Goal: Task Accomplishment & Management: Use online tool/utility

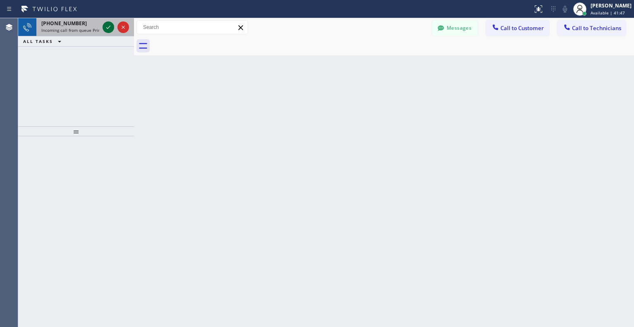
click at [106, 29] on icon at bounding box center [108, 27] width 10 height 10
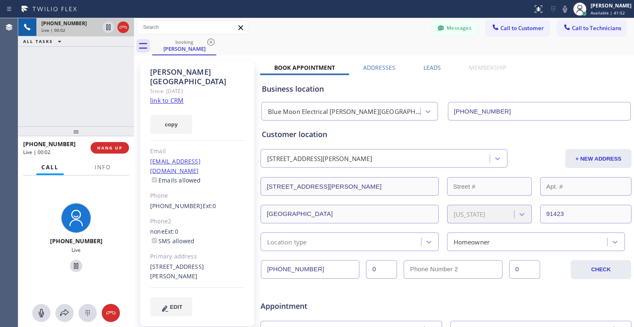
type input "[PHONE_NUMBER]"
click at [180, 96] on link "link to CRM" at bounding box center [166, 100] width 33 height 8
click at [71, 265] on icon at bounding box center [76, 266] width 10 height 10
click at [72, 267] on icon at bounding box center [76, 266] width 10 height 10
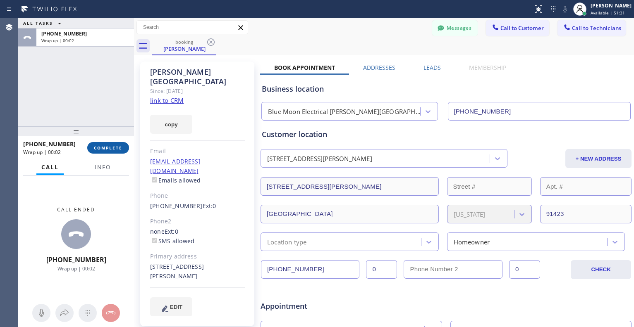
click at [114, 151] on button "COMPLETE" at bounding box center [108, 148] width 42 height 12
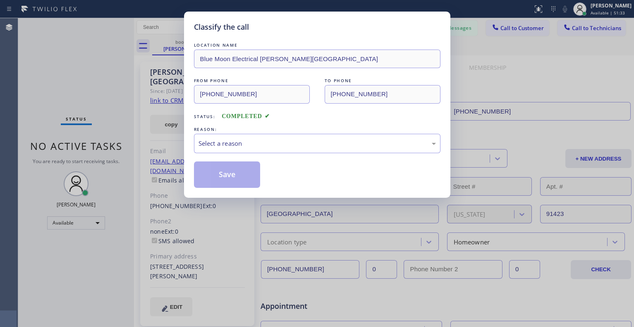
click at [309, 155] on div "LOCATION NAME Blue Moon Electrical [PERSON_NAME][GEOGRAPHIC_DATA] FROM PHONE [P…" at bounding box center [317, 114] width 246 height 147
click at [307, 145] on div "Select a reason" at bounding box center [316, 144] width 237 height 10
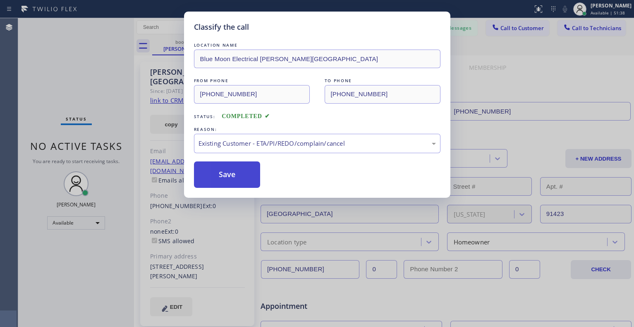
click at [230, 174] on button "Save" at bounding box center [227, 175] width 67 height 26
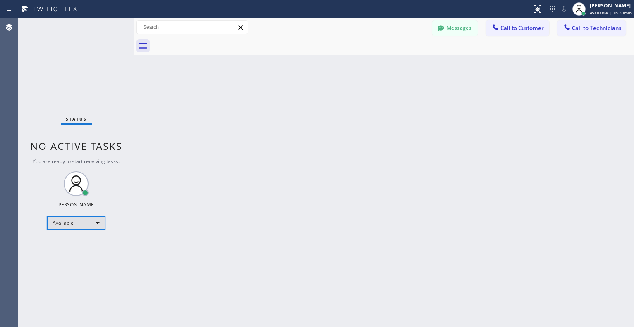
click at [98, 226] on div "Available" at bounding box center [76, 223] width 58 height 13
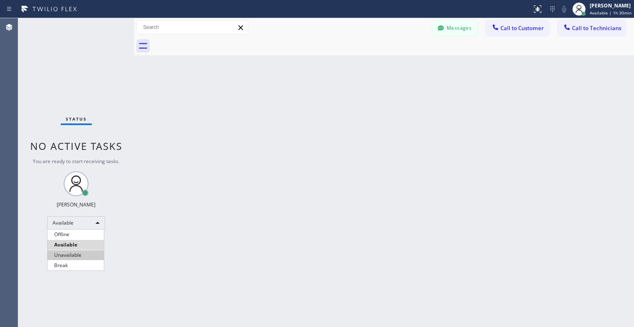
click at [81, 257] on li "Unavailable" at bounding box center [76, 255] width 56 height 10
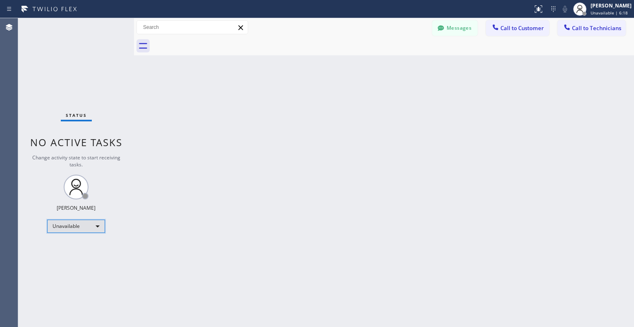
click at [92, 230] on div "Unavailable" at bounding box center [76, 226] width 58 height 13
click at [79, 248] on li "Available" at bounding box center [76, 248] width 56 height 10
